Goal: Transaction & Acquisition: Subscribe to service/newsletter

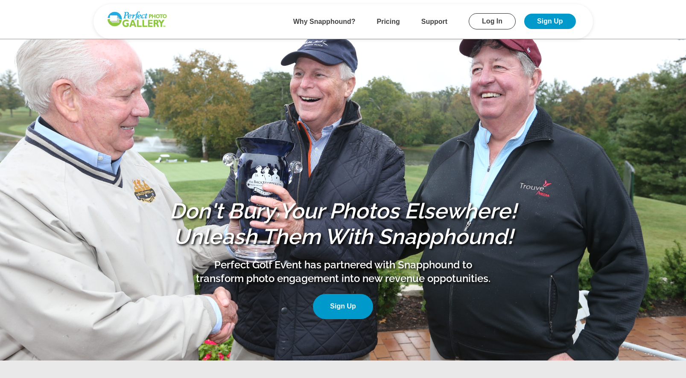
scroll to position [16, 0]
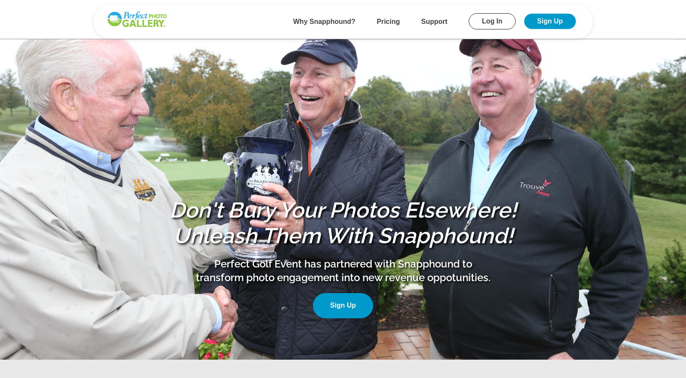
click at [341, 305] on link "Sign Up" at bounding box center [343, 305] width 60 height 25
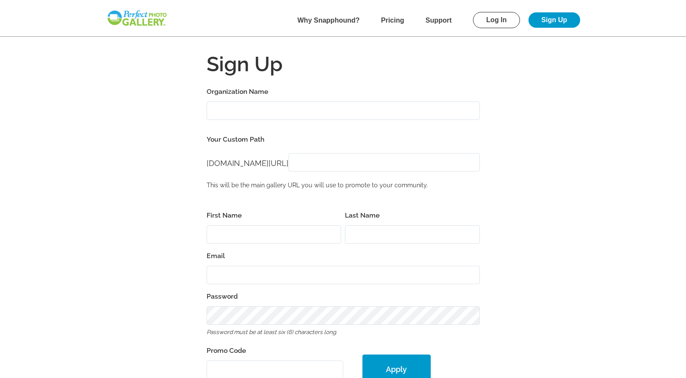
click at [330, 20] on b "Why Snapphound?" at bounding box center [328, 20] width 62 height 7
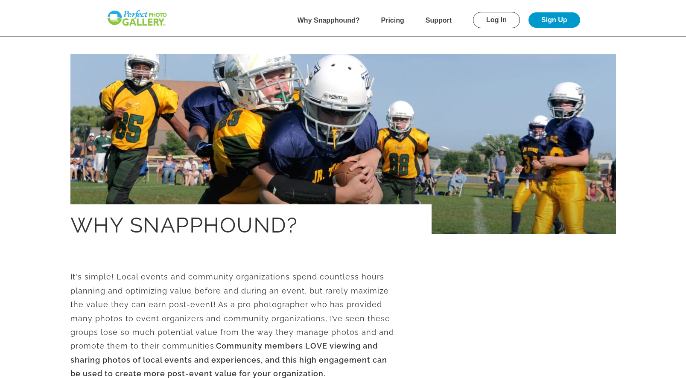
click at [393, 20] on b "Pricing" at bounding box center [392, 20] width 23 height 7
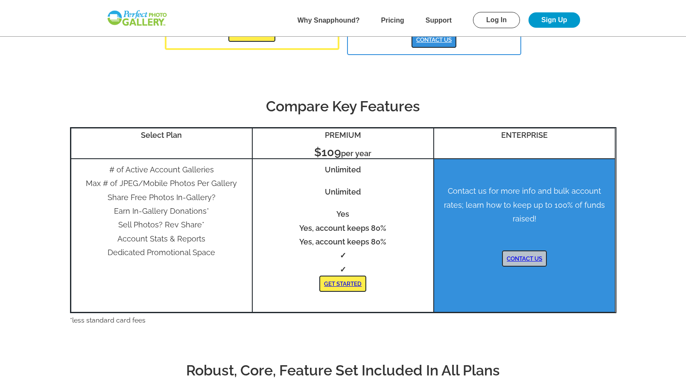
scroll to position [302, 0]
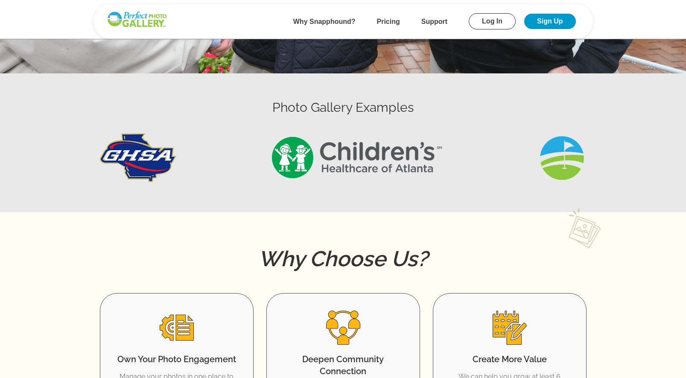
scroll to position [302, 0]
